Goal: Task Accomplishment & Management: Manage account settings

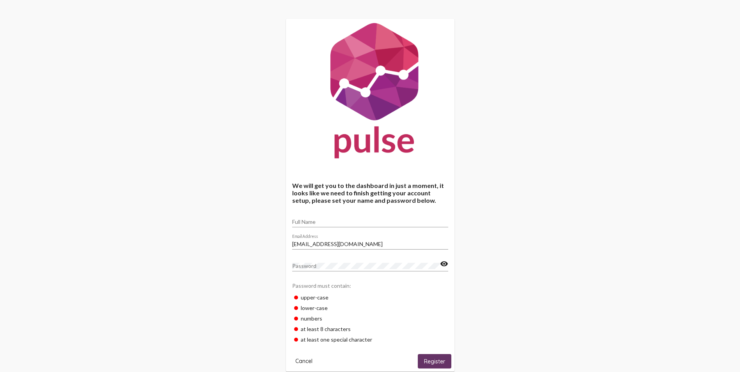
click at [330, 218] on div "Full Name" at bounding box center [370, 219] width 156 height 15
type input "[PERSON_NAME]"
click at [437, 360] on span "Register" at bounding box center [434, 361] width 21 height 7
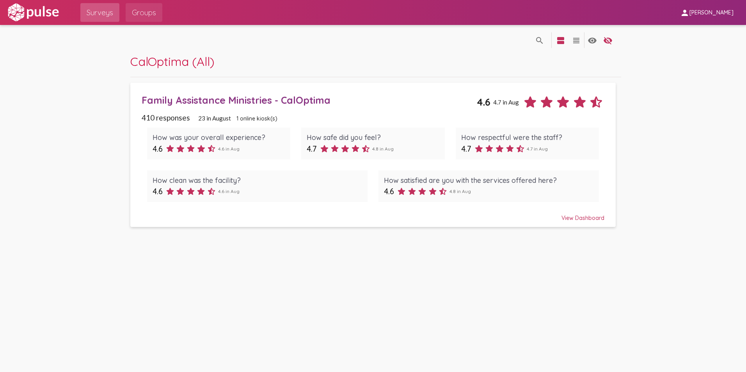
click at [153, 15] on span "Groups" at bounding box center [144, 12] width 24 height 14
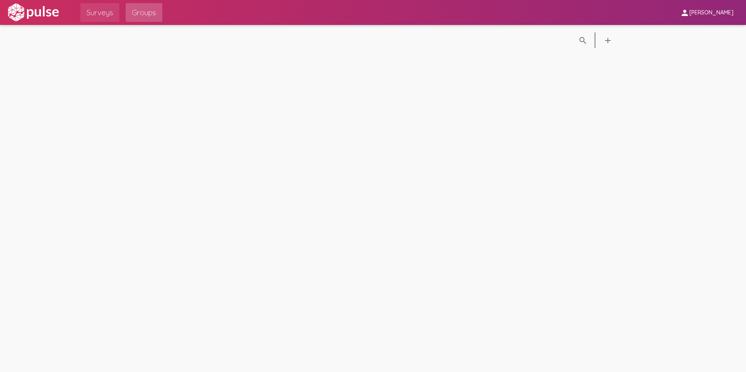
click at [105, 18] on span "Surveys" at bounding box center [100, 12] width 27 height 14
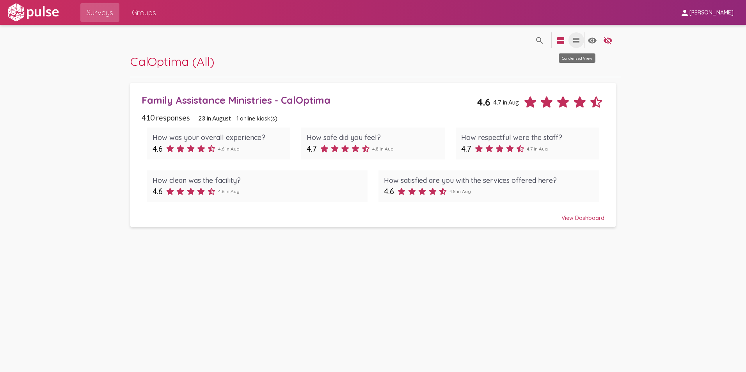
click at [576, 38] on mat-icon "view_headline" at bounding box center [576, 40] width 9 height 9
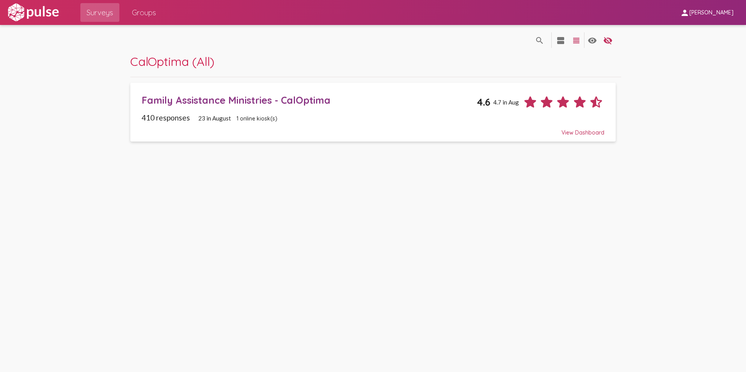
click at [576, 38] on mat-icon "view_headline" at bounding box center [576, 40] width 9 height 9
click at [576, 37] on mat-icon "view_headline" at bounding box center [576, 40] width 9 height 9
click at [577, 37] on mat-icon "view_headline" at bounding box center [576, 40] width 9 height 9
click at [565, 40] on mat-icon "view_agenda" at bounding box center [560, 40] width 9 height 9
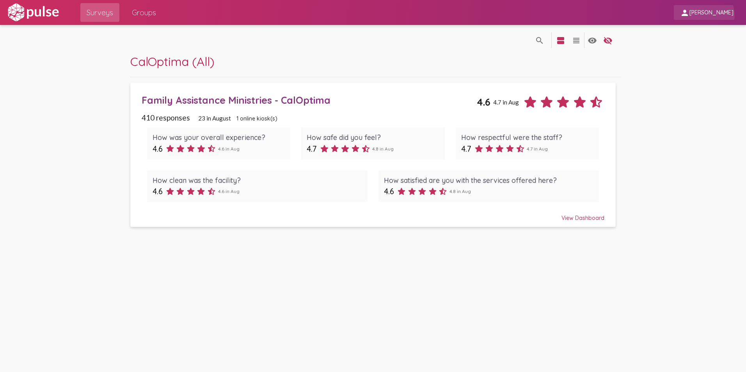
click at [716, 15] on span "[PERSON_NAME]" at bounding box center [712, 12] width 44 height 7
drag, startPoint x: 612, startPoint y: 14, endPoint x: 438, endPoint y: 43, distance: 176.4
click at [612, 14] on div at bounding box center [373, 186] width 746 height 372
click at [724, 14] on span "[PERSON_NAME]" at bounding box center [712, 12] width 44 height 7
click at [592, 43] on div at bounding box center [373, 186] width 746 height 372
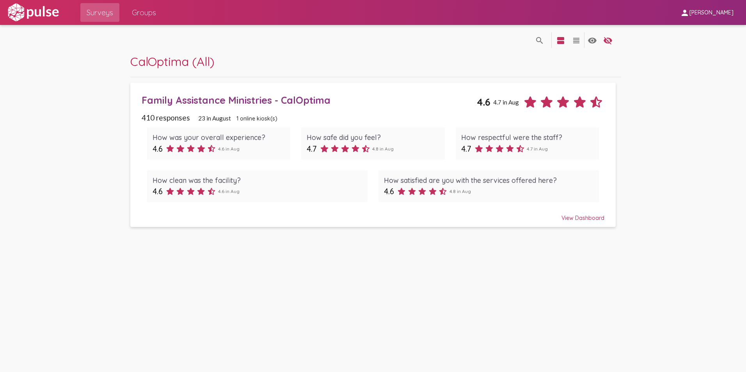
click at [49, 13] on img at bounding box center [33, 13] width 54 height 20
click at [148, 3] on div "Surveys Groups" at bounding box center [118, 12] width 88 height 25
click at [147, 11] on span "Groups" at bounding box center [144, 12] width 24 height 14
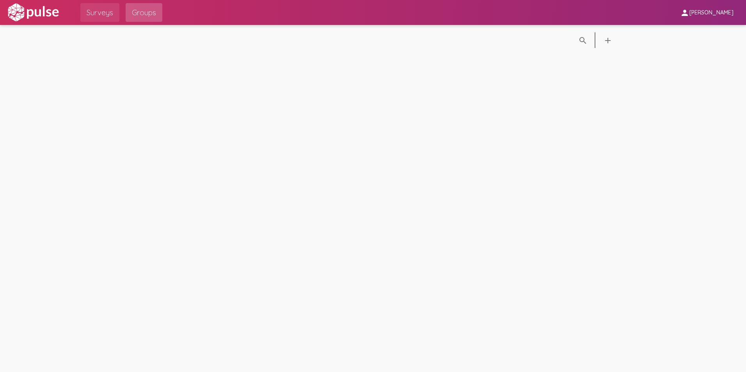
click at [99, 12] on span "Surveys" at bounding box center [100, 12] width 27 height 14
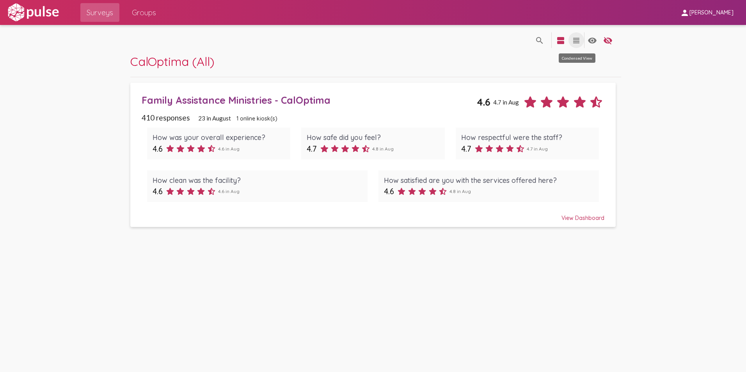
click at [578, 40] on mat-icon "view_headline" at bounding box center [576, 40] width 9 height 9
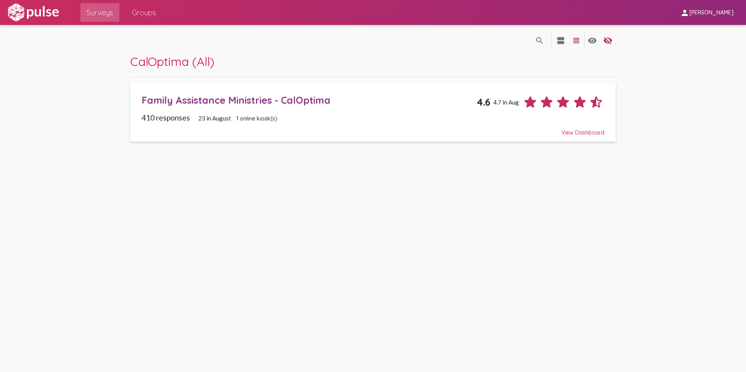
click at [714, 10] on span "[PERSON_NAME]" at bounding box center [712, 12] width 44 height 7
drag, startPoint x: 666, startPoint y: 73, endPoint x: 615, endPoint y: 82, distance: 52.4
click at [665, 72] on div at bounding box center [373, 186] width 746 height 372
click at [226, 105] on div "Family Assistance Ministries - CalOptima" at bounding box center [310, 100] width 336 height 12
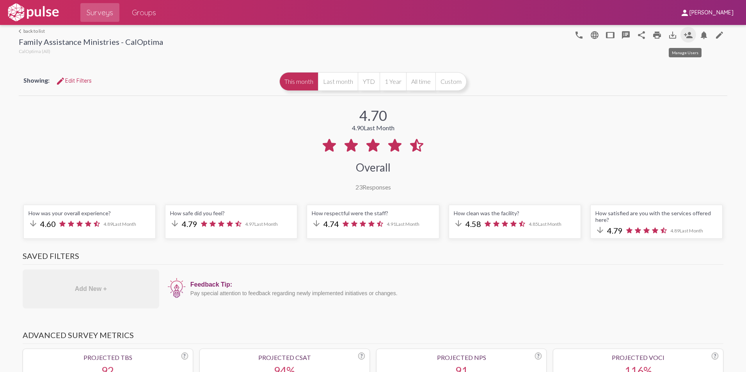
click at [685, 34] on mat-icon "person_add" at bounding box center [688, 34] width 9 height 9
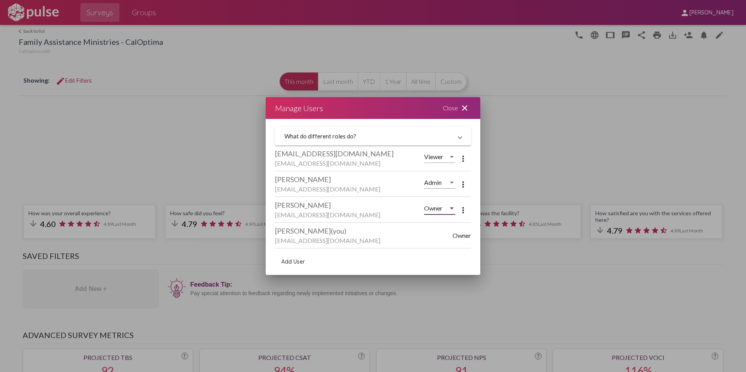
click at [434, 209] on span "Owner" at bounding box center [433, 207] width 18 height 7
click at [426, 263] on span "Viewer" at bounding box center [441, 264] width 34 height 19
click at [442, 155] on span "Viewer" at bounding box center [433, 156] width 19 height 7
click at [441, 116] on span "Admin" at bounding box center [441, 119] width 34 height 19
click at [432, 182] on span "Admin" at bounding box center [433, 182] width 18 height 7
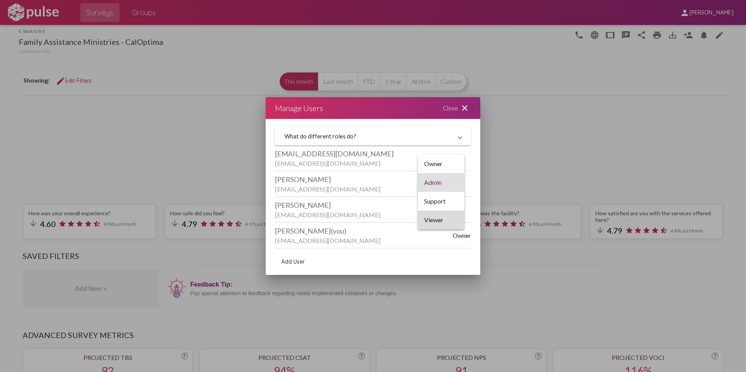
click at [440, 219] on span "Viewer" at bounding box center [441, 220] width 34 height 19
click at [453, 103] on div "Close close" at bounding box center [457, 108] width 47 height 22
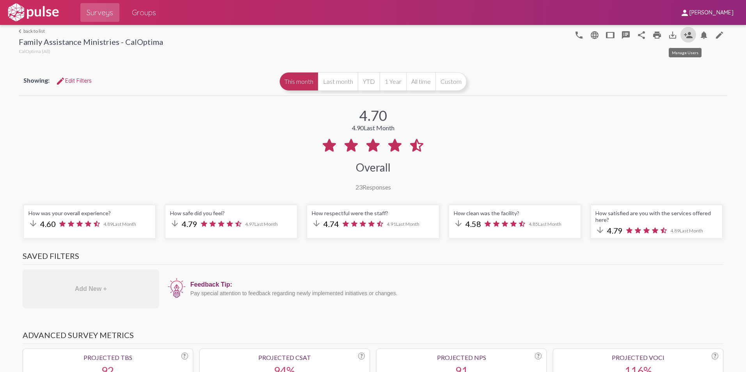
click at [687, 30] on button "person_add" at bounding box center [689, 35] width 16 height 16
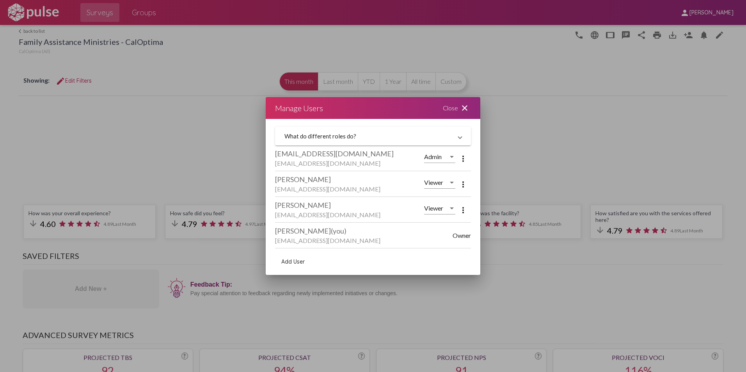
click at [457, 106] on div "Close close" at bounding box center [457, 108] width 47 height 22
